Goal: Find specific page/section: Find specific page/section

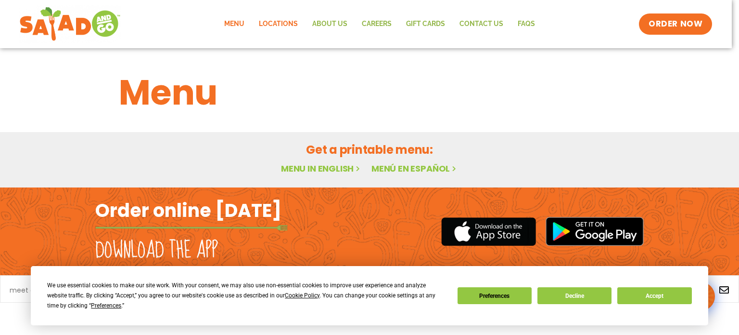
click at [272, 26] on link "Locations" at bounding box center [278, 24] width 53 height 22
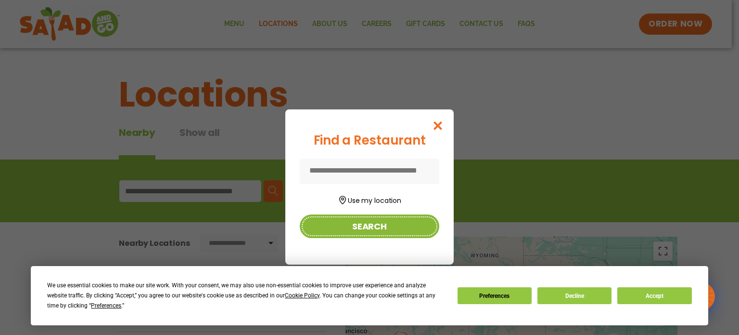
click at [375, 225] on button "Search" at bounding box center [370, 226] width 140 height 24
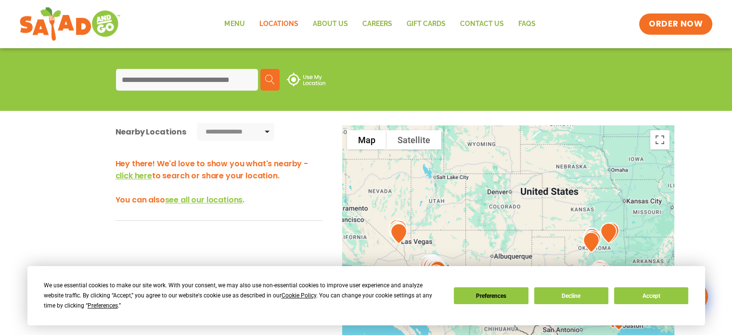
scroll to position [109, 0]
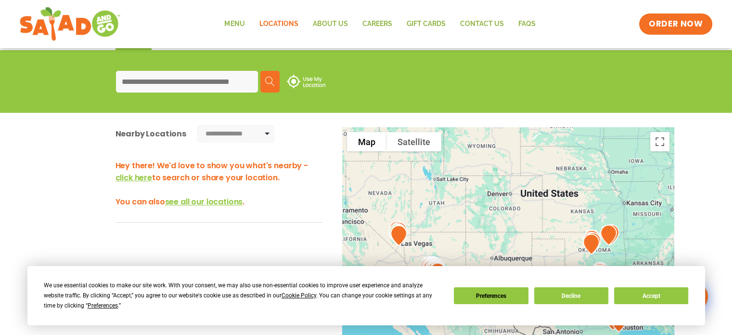
click at [186, 80] on input at bounding box center [187, 82] width 142 height 22
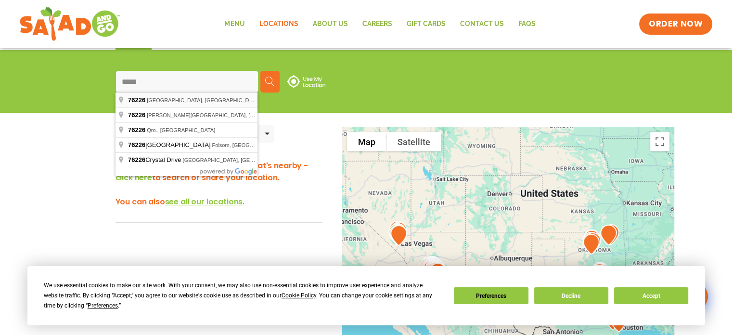
type input "**********"
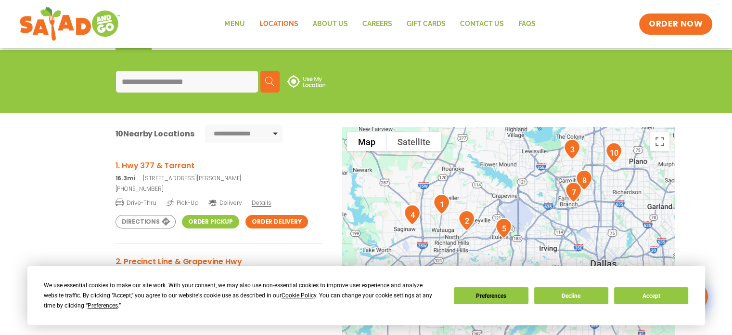
drag, startPoint x: 605, startPoint y: 202, endPoint x: 608, endPoint y: 67, distance: 134.8
click at [608, 67] on section "**********" at bounding box center [366, 254] width 732 height 409
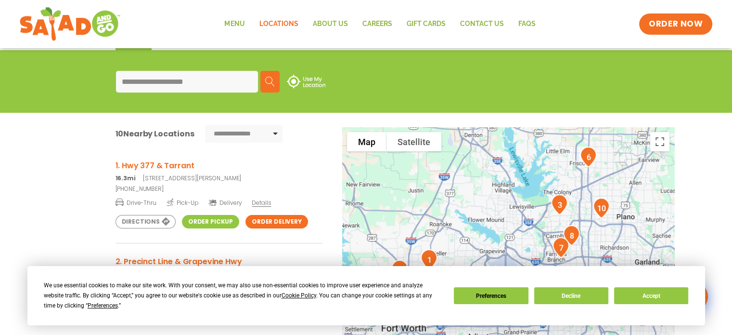
drag, startPoint x: 424, startPoint y: 180, endPoint x: 410, endPoint y: 236, distance: 57.9
click at [410, 236] on div at bounding box center [508, 286] width 332 height 319
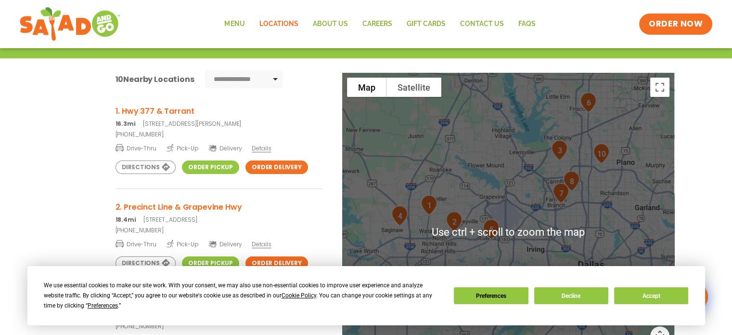
scroll to position [165, 0]
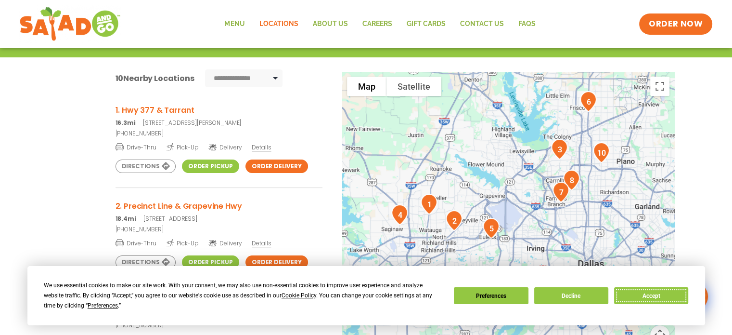
click at [637, 289] on button "Accept" at bounding box center [651, 295] width 74 height 17
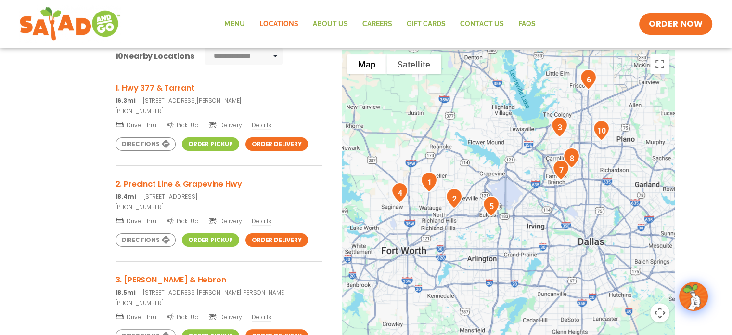
scroll to position [188, 0]
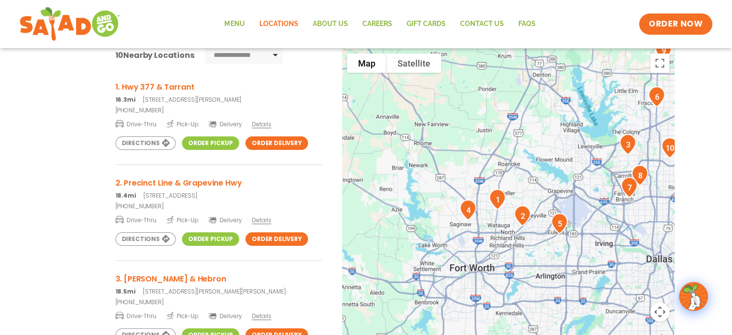
drag, startPoint x: 404, startPoint y: 154, endPoint x: 474, endPoint y: 171, distance: 72.0
click at [474, 171] on div at bounding box center [508, 208] width 332 height 319
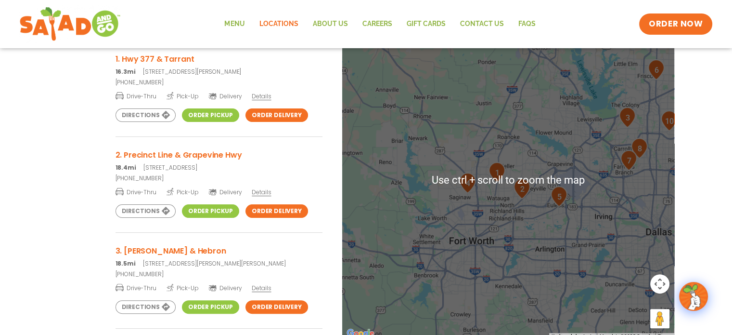
scroll to position [215, 0]
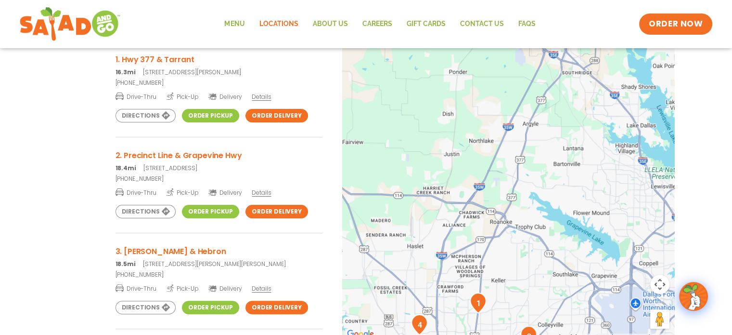
drag, startPoint x: 533, startPoint y: 107, endPoint x: 483, endPoint y: 231, distance: 132.8
click at [483, 231] on div at bounding box center [508, 180] width 332 height 319
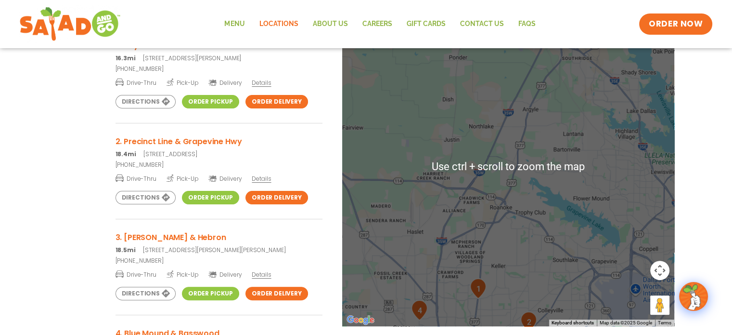
scroll to position [229, 0]
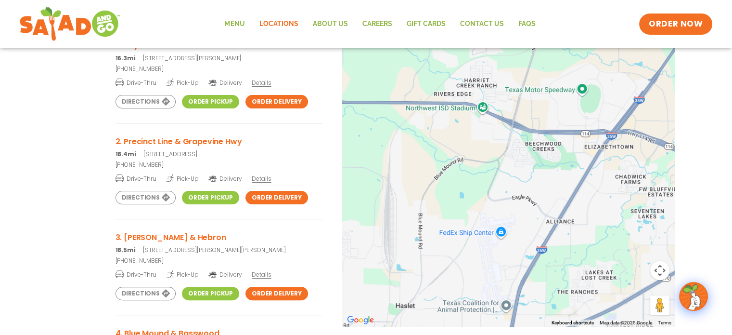
drag, startPoint x: 428, startPoint y: 177, endPoint x: 524, endPoint y: 190, distance: 97.2
click at [524, 190] on div at bounding box center [508, 166] width 332 height 319
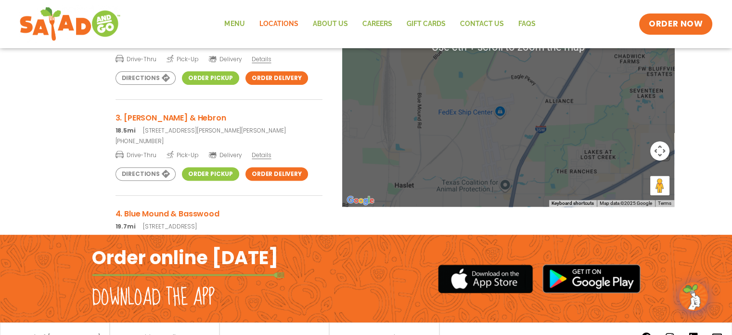
scroll to position [349, 0]
